Goal: Information Seeking & Learning: Learn about a topic

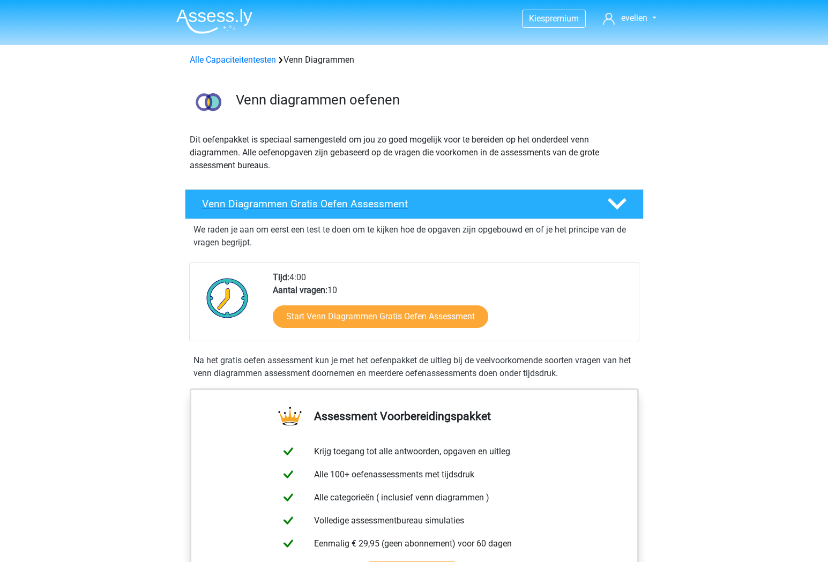
click at [385, 205] on h4 "Venn Diagrammen Gratis Oefen Assessment" at bounding box center [396, 204] width 388 height 12
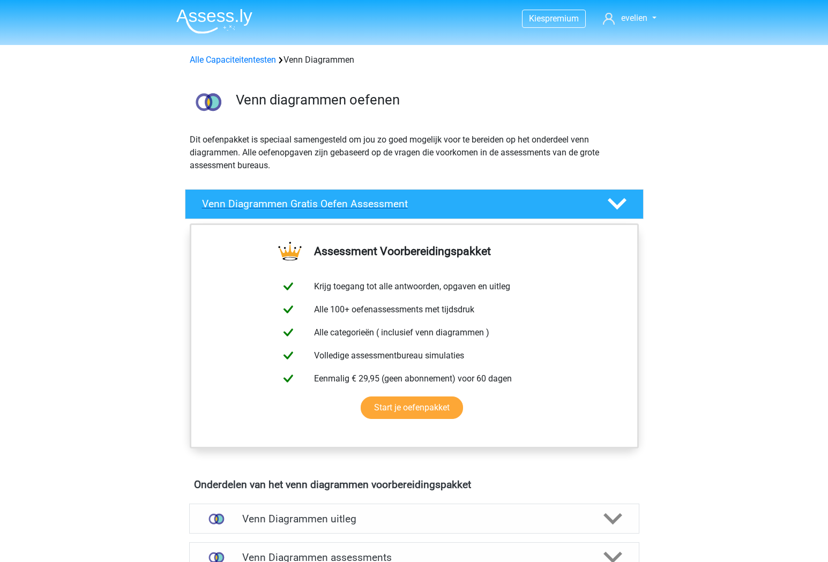
click at [377, 205] on h4 "Venn Diagrammen Gratis Oefen Assessment" at bounding box center [396, 204] width 388 height 12
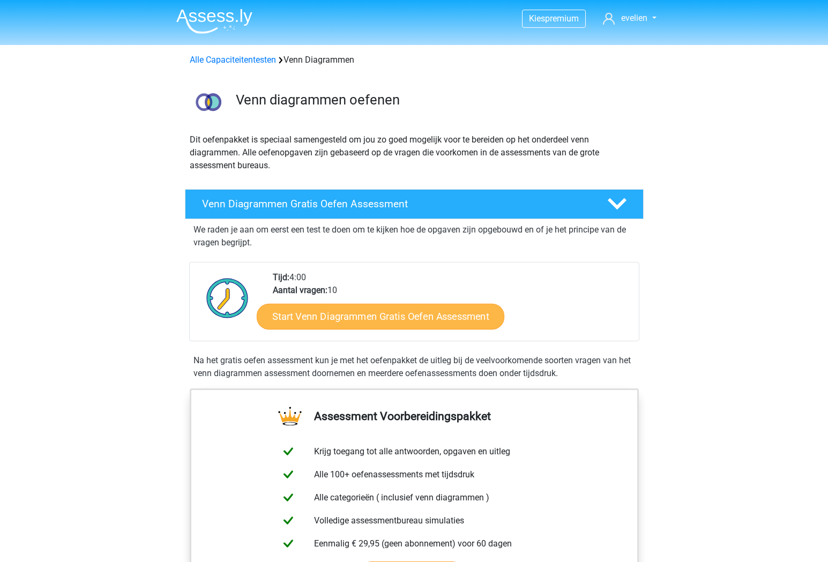
click at [406, 316] on link "Start Venn Diagrammen Gratis Oefen Assessment" at bounding box center [381, 317] width 248 height 26
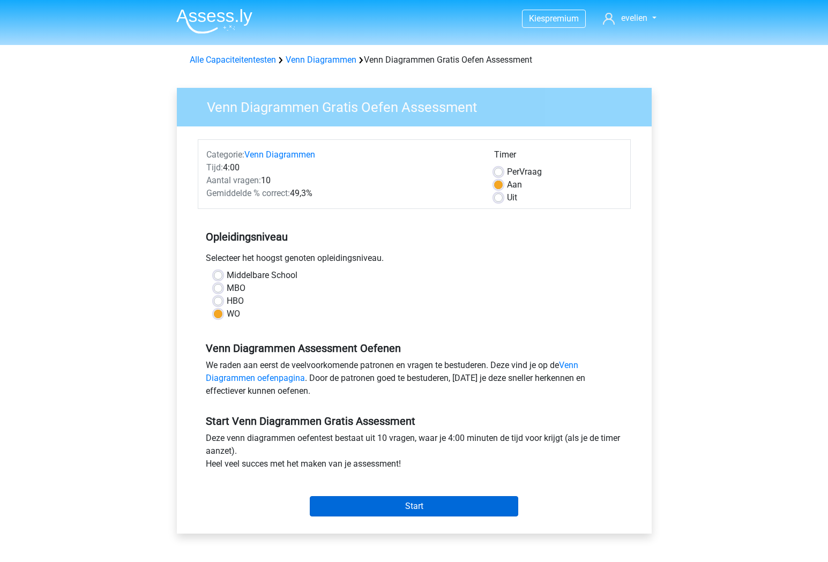
click at [404, 504] on input "Start" at bounding box center [414, 506] width 208 height 20
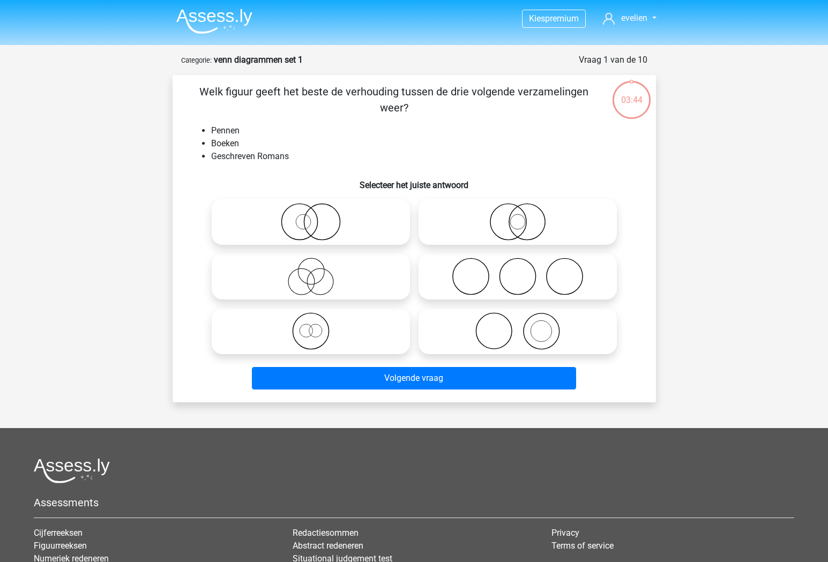
click at [566, 265] on icon at bounding box center [518, 277] width 190 height 38
click at [524, 265] on input "radio" at bounding box center [521, 267] width 7 height 7
radio input "true"
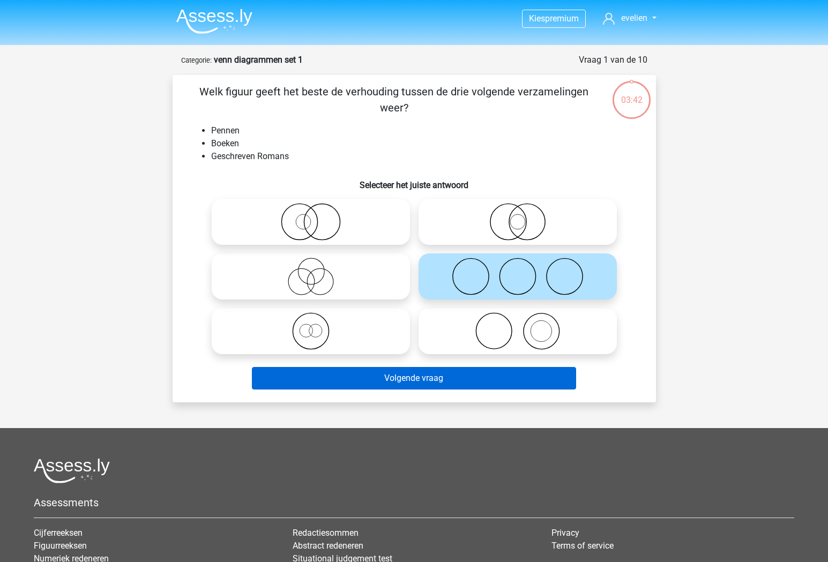
click at [516, 374] on button "Volgende vraag" at bounding box center [414, 378] width 324 height 23
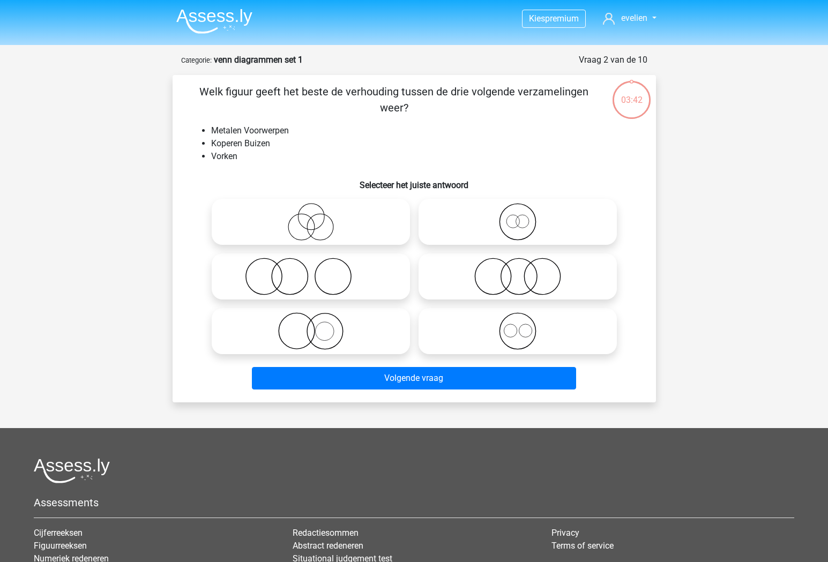
scroll to position [54, 0]
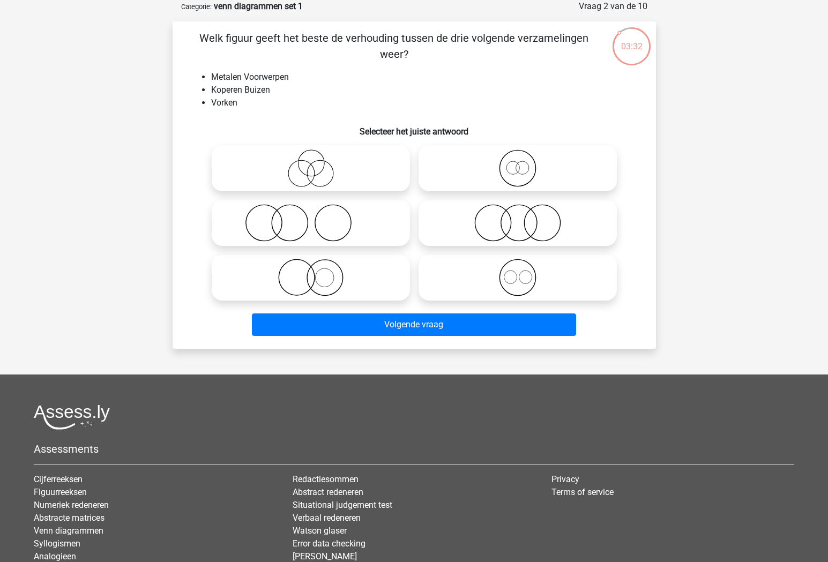
click at [520, 280] on icon at bounding box center [518, 278] width 190 height 38
click at [520, 272] on input "radio" at bounding box center [521, 268] width 7 height 7
radio input "true"
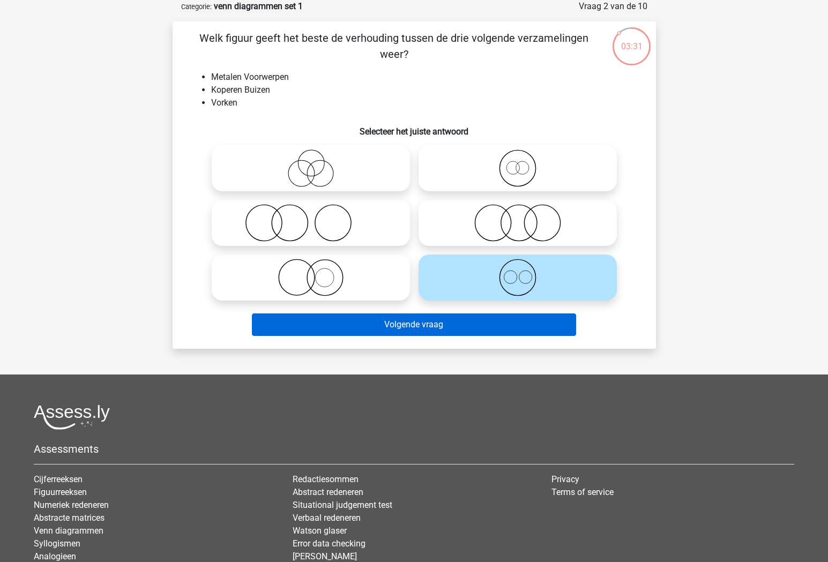
click at [513, 322] on button "Volgende vraag" at bounding box center [414, 324] width 324 height 23
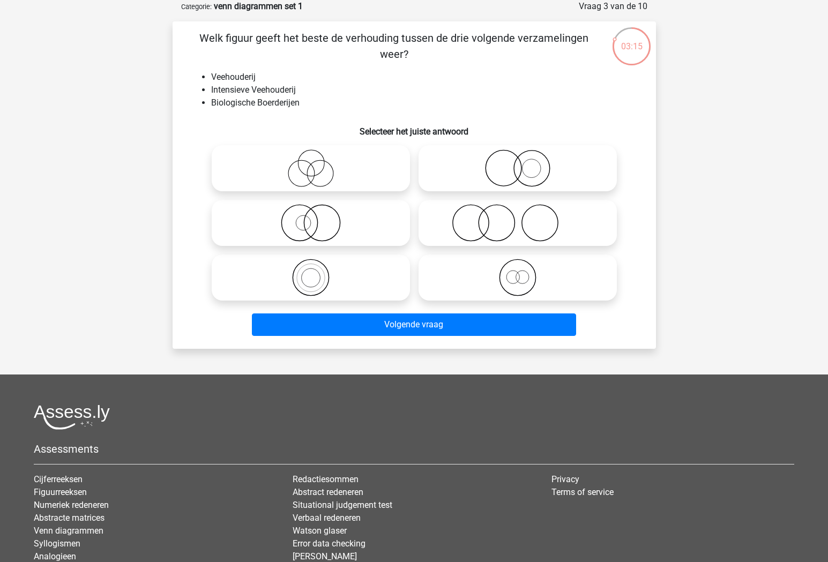
click at [540, 221] on icon at bounding box center [518, 223] width 190 height 38
click at [524, 218] on input "radio" at bounding box center [521, 214] width 7 height 7
radio input "true"
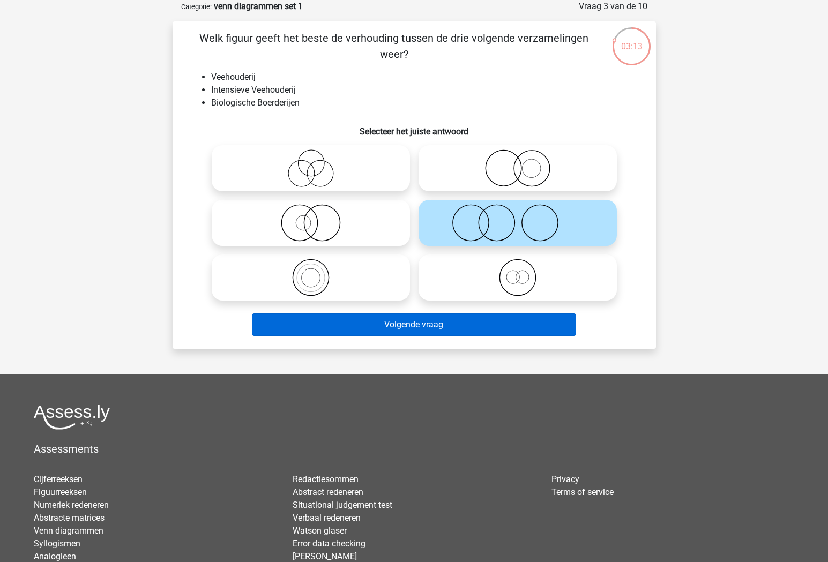
click at [519, 326] on button "Volgende vraag" at bounding box center [414, 324] width 324 height 23
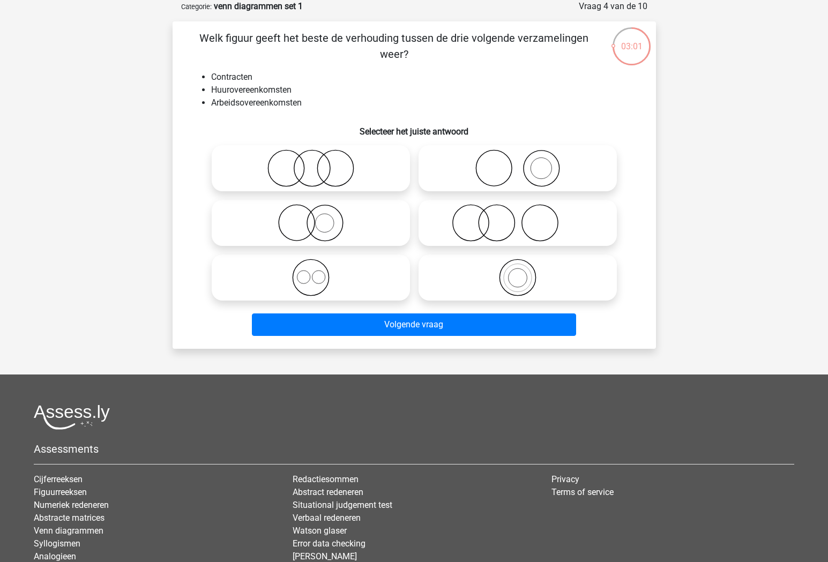
click at [323, 279] on icon at bounding box center [311, 278] width 190 height 38
click at [318, 272] on input "radio" at bounding box center [314, 268] width 7 height 7
radio input "true"
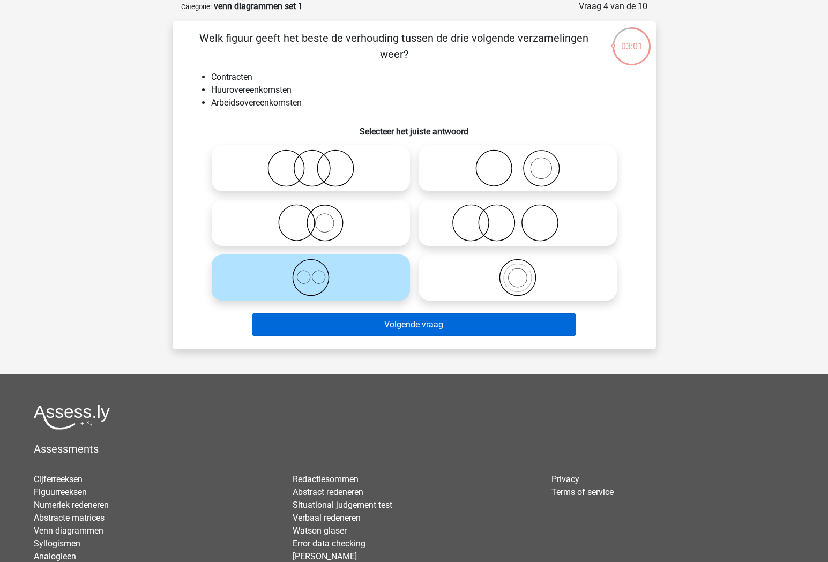
click at [375, 322] on button "Volgende vraag" at bounding box center [414, 324] width 324 height 23
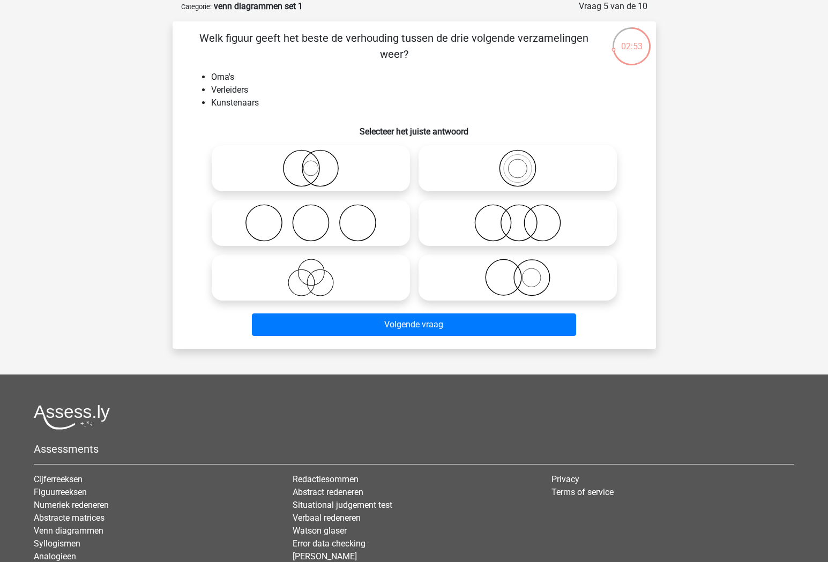
click at [371, 234] on icon at bounding box center [311, 223] width 190 height 38
click at [318, 218] on input "radio" at bounding box center [314, 214] width 7 height 7
radio input "true"
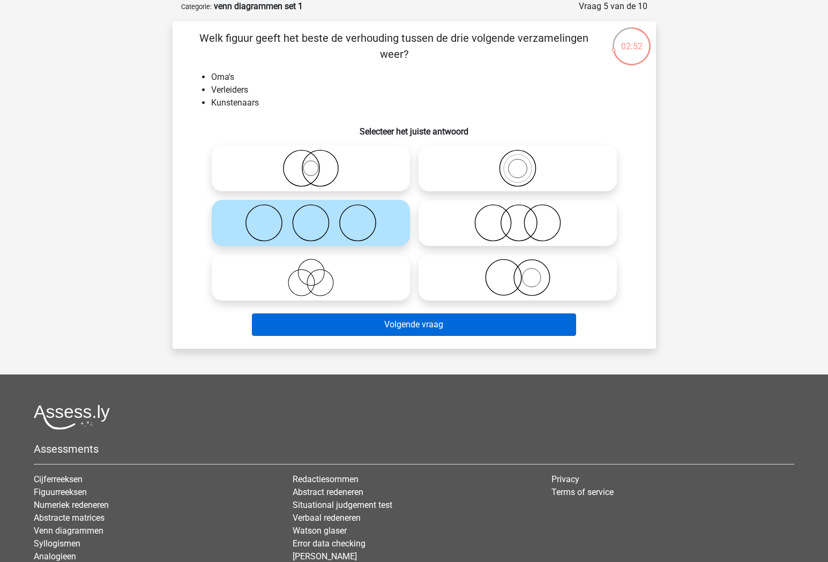
click at [387, 317] on button "Volgende vraag" at bounding box center [414, 324] width 324 height 23
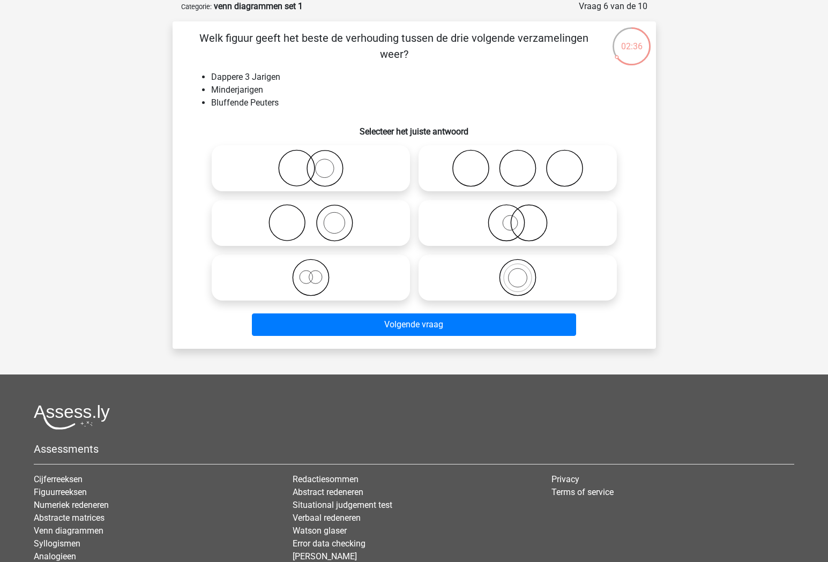
click at [526, 228] on icon at bounding box center [518, 223] width 190 height 38
click at [524, 218] on input "radio" at bounding box center [521, 214] width 7 height 7
radio input "true"
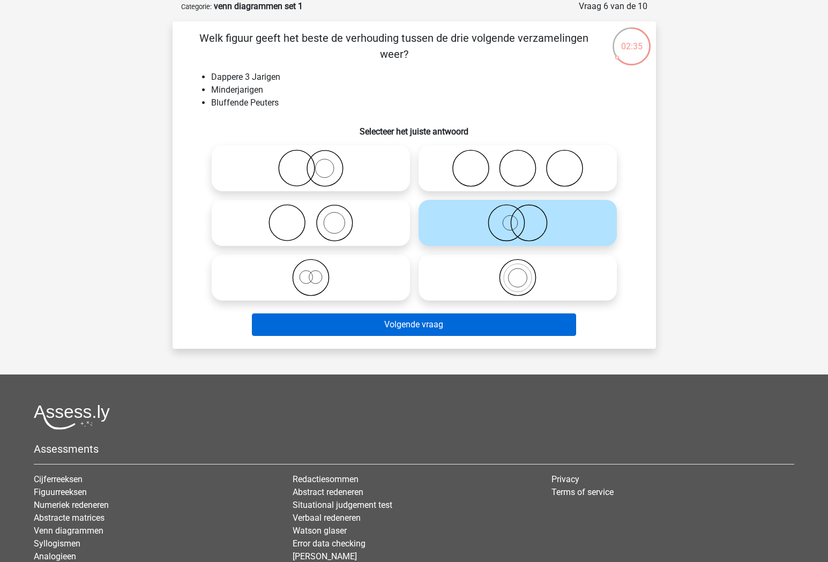
click at [509, 328] on button "Volgende vraag" at bounding box center [414, 324] width 324 height 23
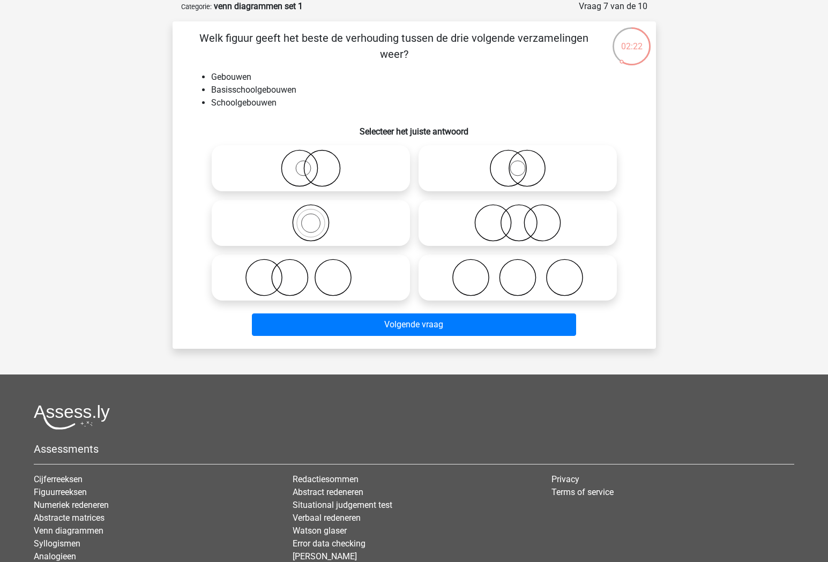
click at [305, 220] on icon at bounding box center [311, 223] width 190 height 38
click at [311, 218] on input "radio" at bounding box center [314, 214] width 7 height 7
radio input "true"
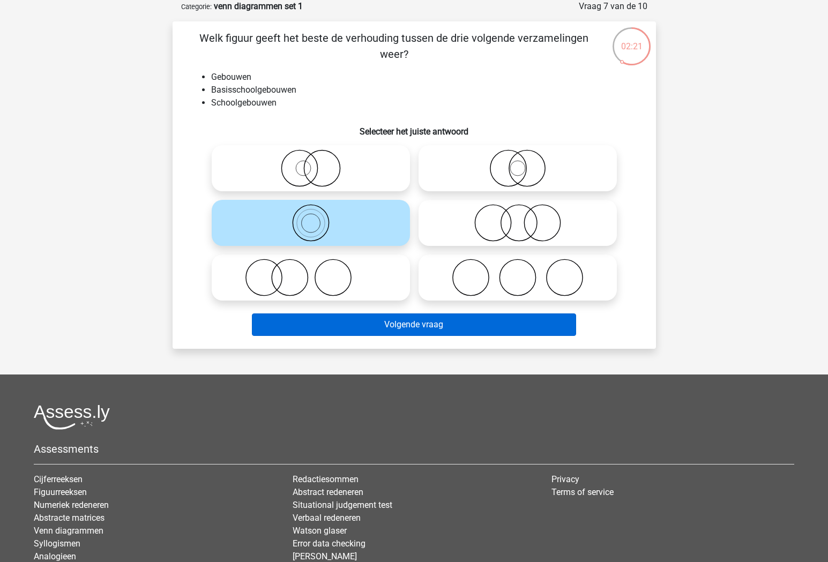
click at [401, 326] on button "Volgende vraag" at bounding box center [414, 324] width 324 height 23
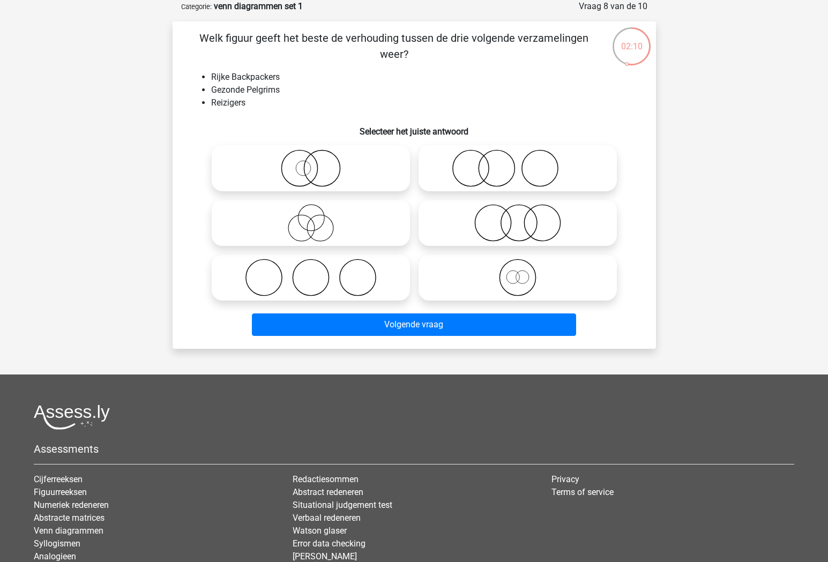
click at [526, 223] on icon at bounding box center [518, 223] width 190 height 38
click at [524, 218] on input "radio" at bounding box center [521, 214] width 7 height 7
radio input "true"
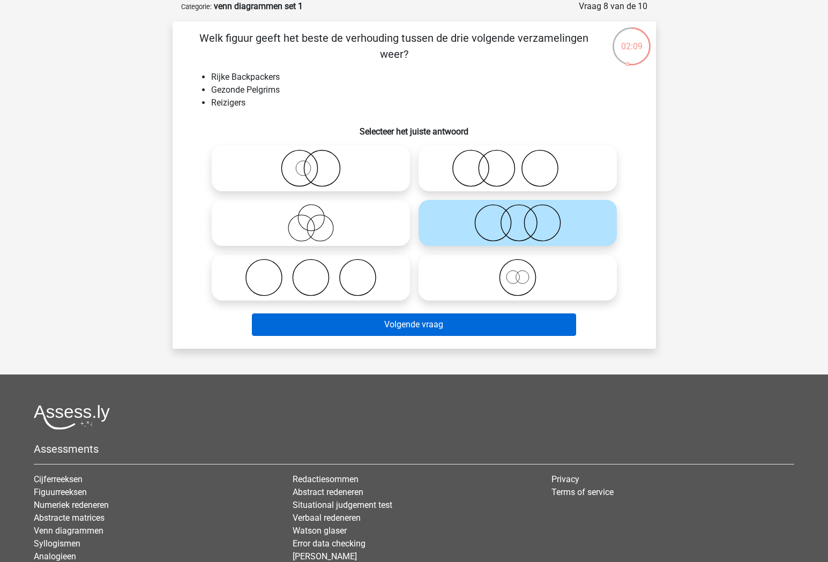
click at [497, 319] on button "Volgende vraag" at bounding box center [414, 324] width 324 height 23
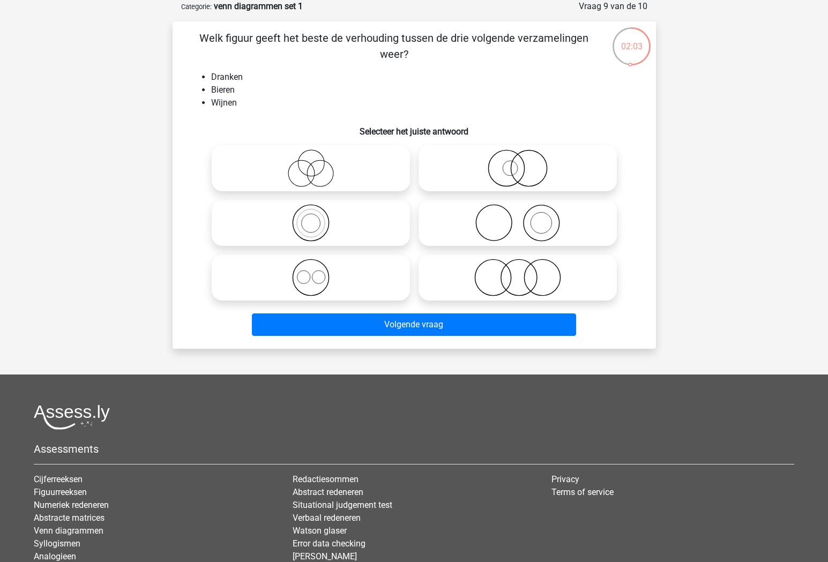
click at [316, 281] on icon at bounding box center [311, 278] width 190 height 38
click at [316, 272] on input "radio" at bounding box center [314, 268] width 7 height 7
radio input "true"
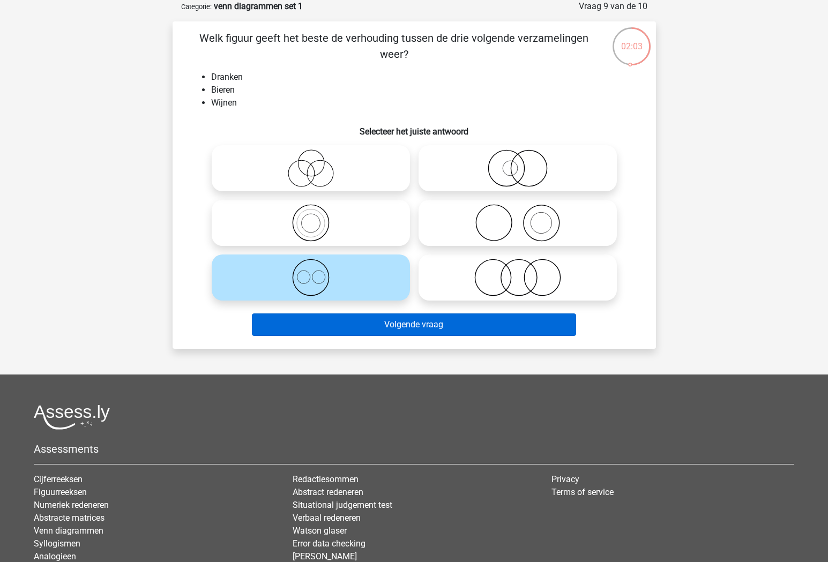
click at [347, 326] on button "Volgende vraag" at bounding box center [414, 324] width 324 height 23
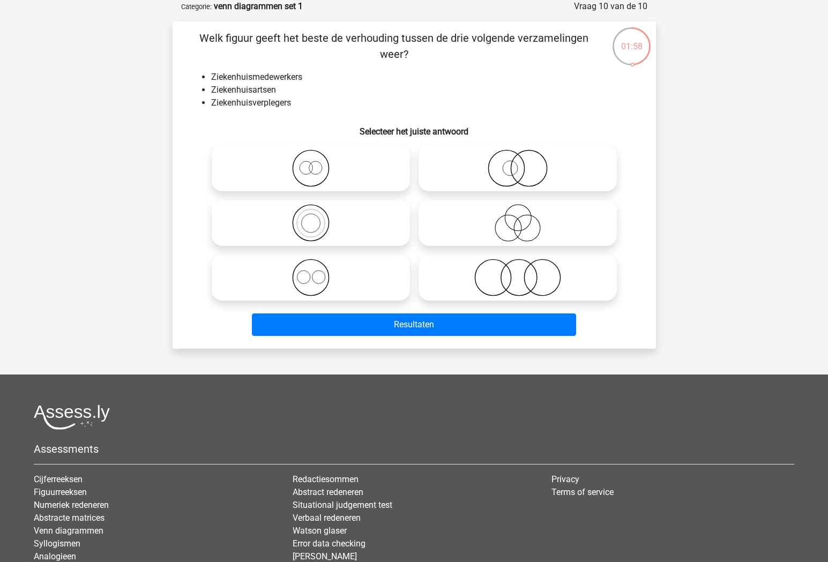
click at [304, 159] on icon at bounding box center [311, 168] width 190 height 38
click at [311, 159] on input "radio" at bounding box center [314, 159] width 7 height 7
radio input "true"
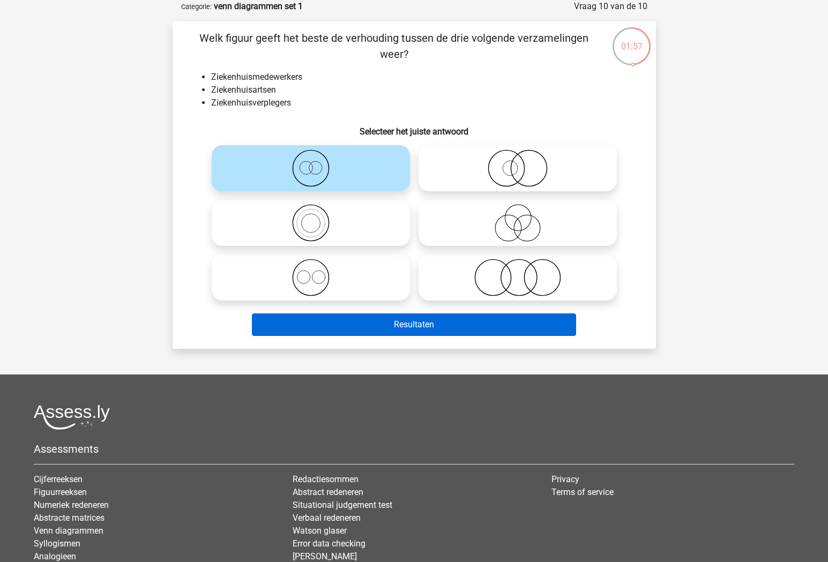
click at [381, 321] on button "Resultaten" at bounding box center [414, 324] width 324 height 23
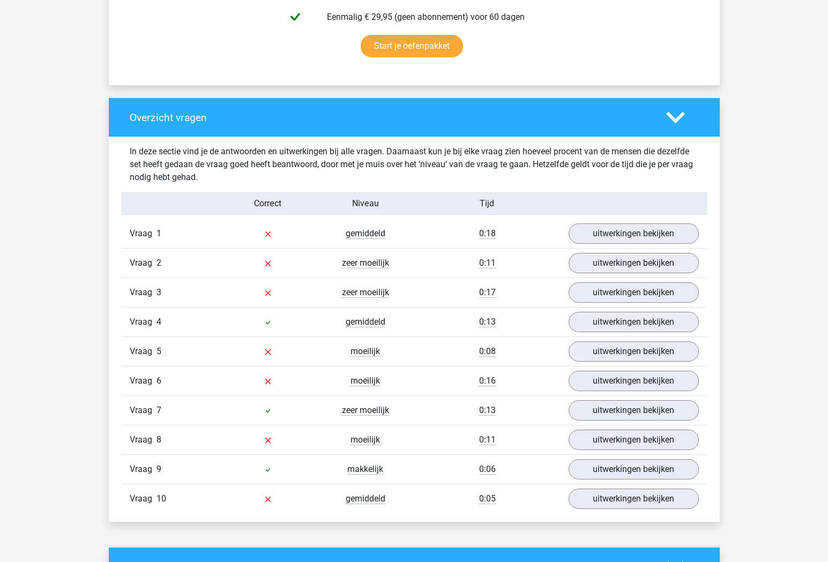
scroll to position [710, 0]
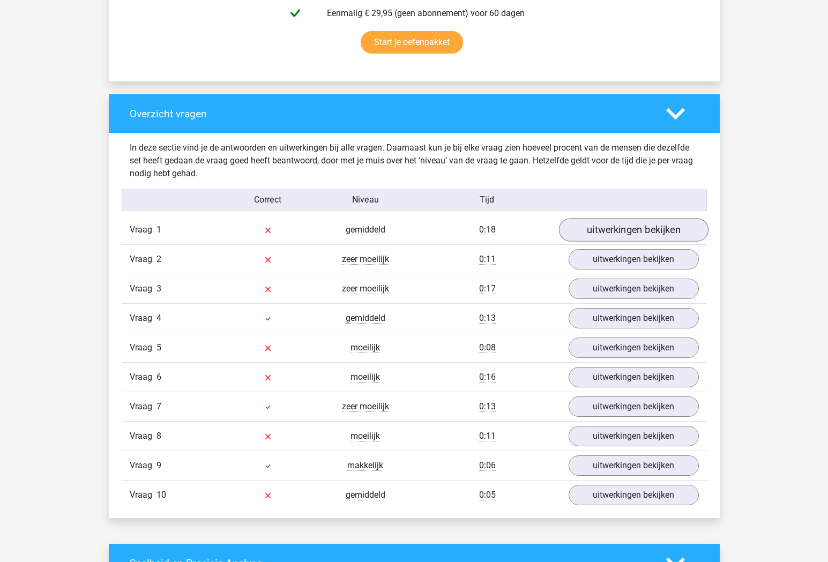
click at [605, 235] on link "uitwerkingen bekijken" at bounding box center [632, 231] width 149 height 24
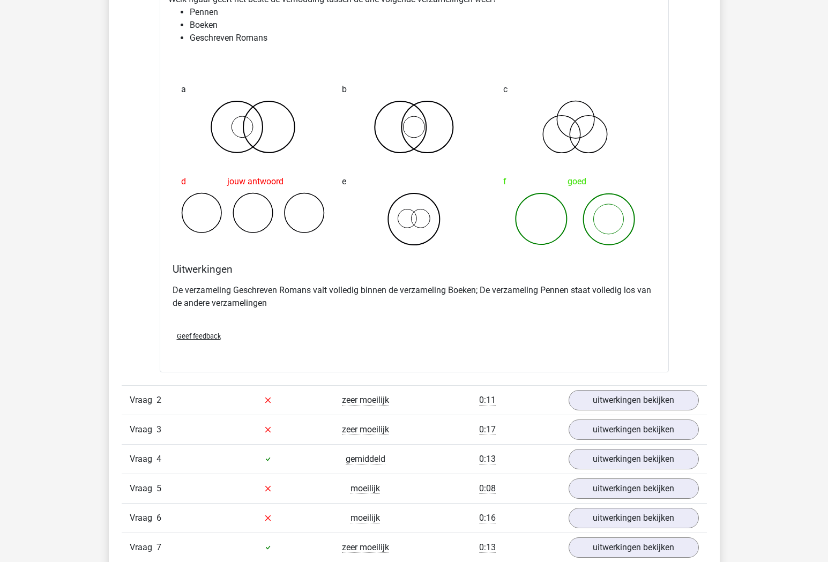
scroll to position [993, 0]
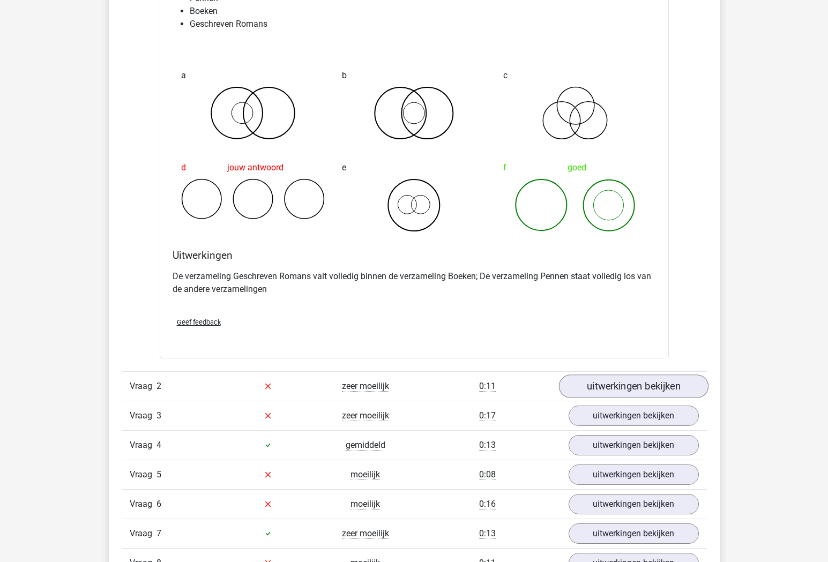
click at [632, 380] on link "uitwerkingen bekijken" at bounding box center [632, 386] width 149 height 24
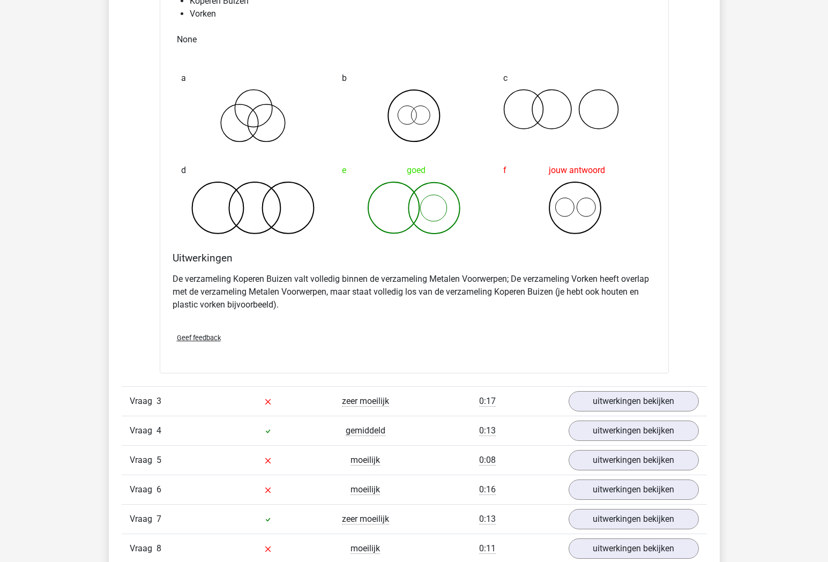
scroll to position [1443, 0]
click at [608, 395] on link "uitwerkingen bekijken" at bounding box center [632, 401] width 149 height 24
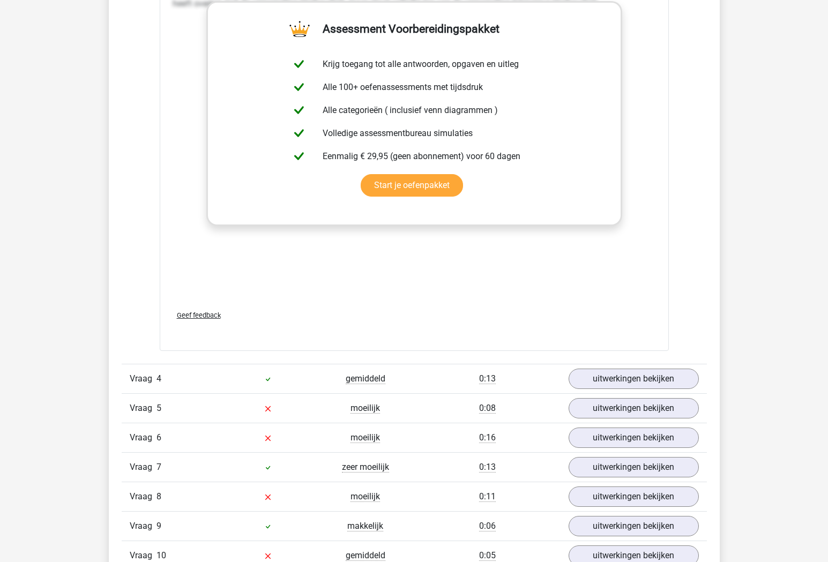
scroll to position [2193, 0]
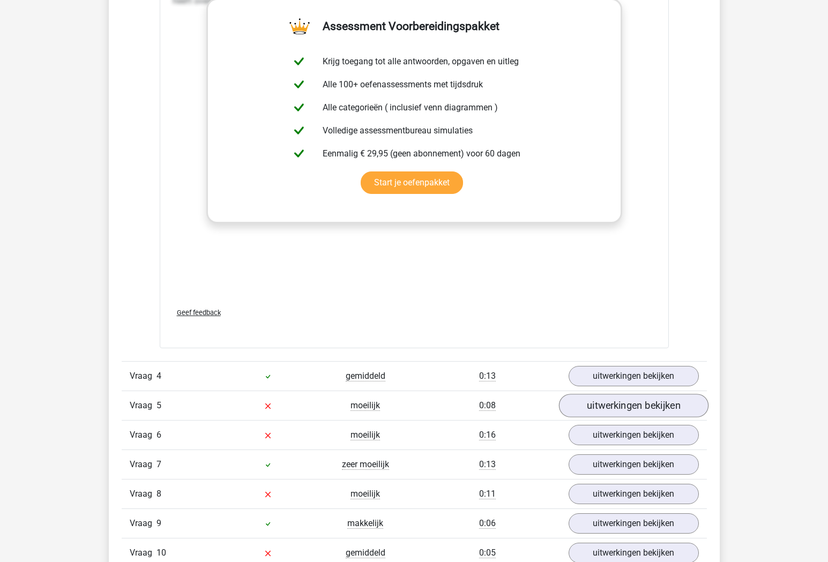
click at [609, 405] on link "uitwerkingen bekijken" at bounding box center [632, 406] width 149 height 24
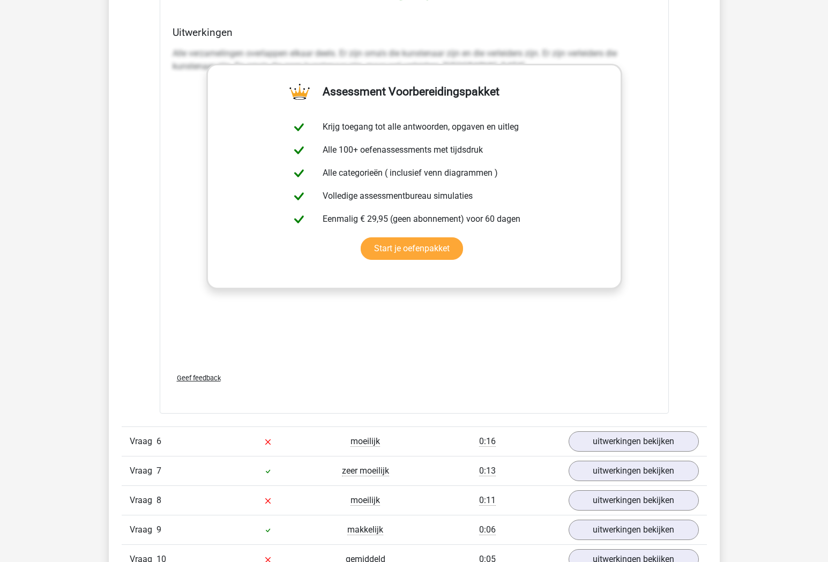
scroll to position [2886, 0]
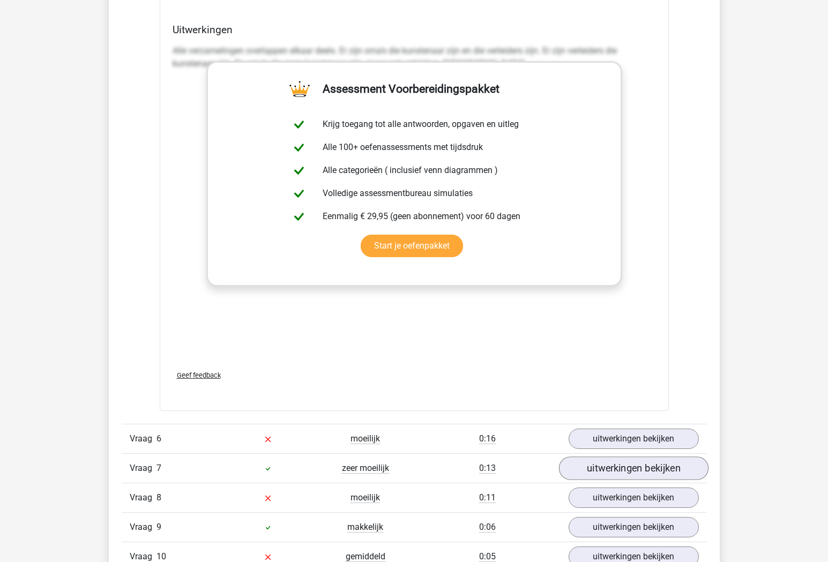
click at [625, 469] on link "uitwerkingen bekijken" at bounding box center [632, 468] width 149 height 24
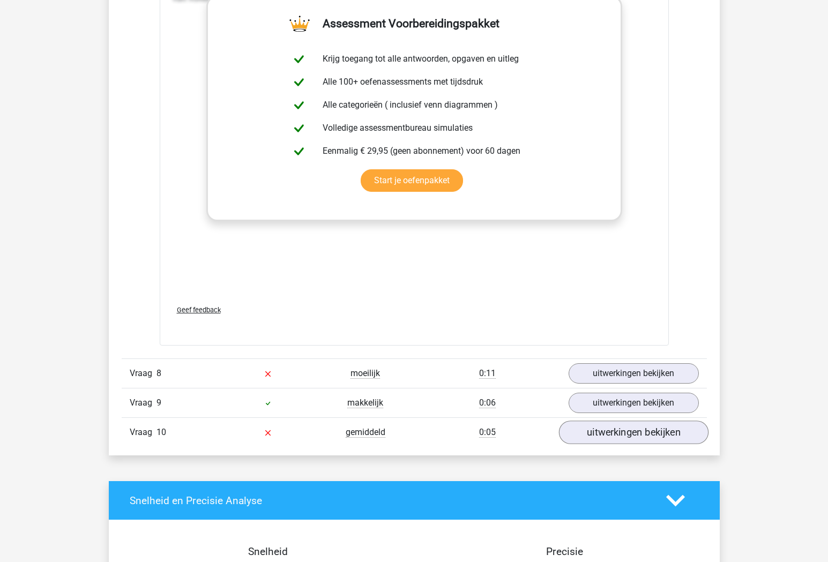
scroll to position [3721, 0]
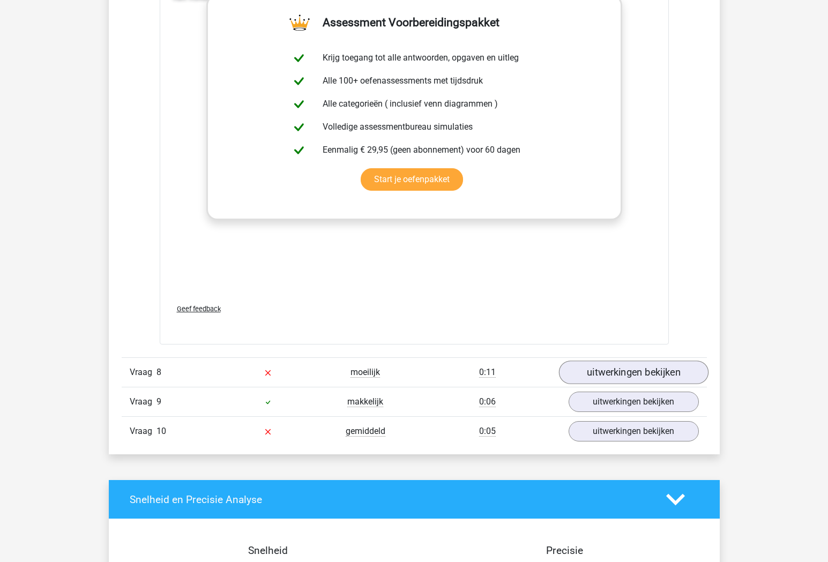
click at [634, 369] on link "uitwerkingen bekijken" at bounding box center [632, 373] width 149 height 24
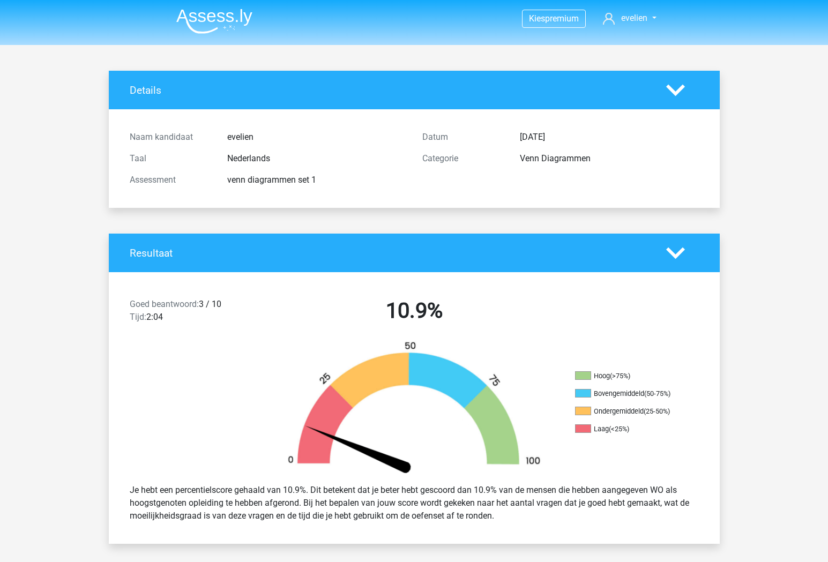
scroll to position [0, 0]
